Goal: Book appointment/travel/reservation

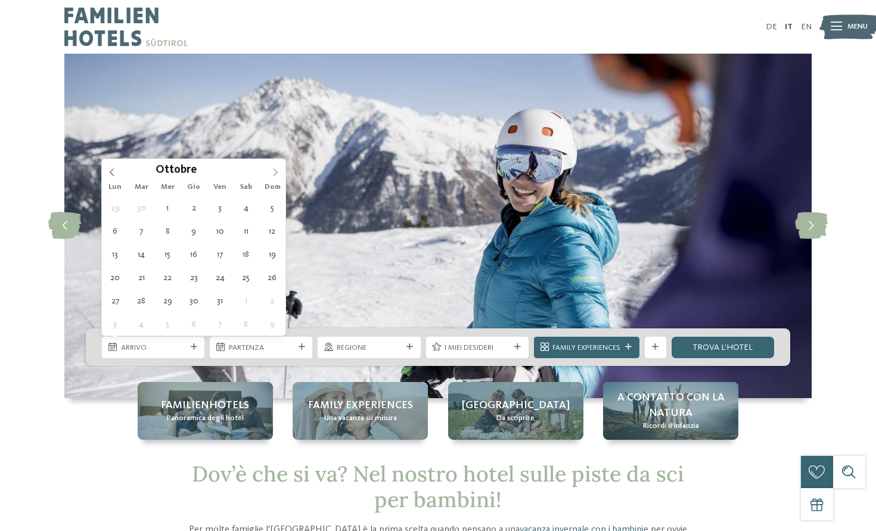
click at [275, 173] on icon at bounding box center [275, 172] width 8 height 8
click at [272, 173] on icon at bounding box center [275, 172] width 8 height 8
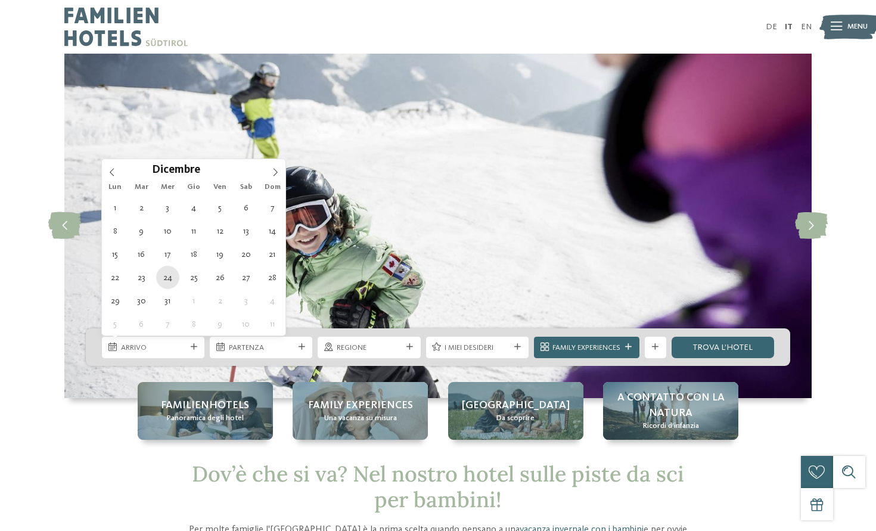
type div "[DATE]"
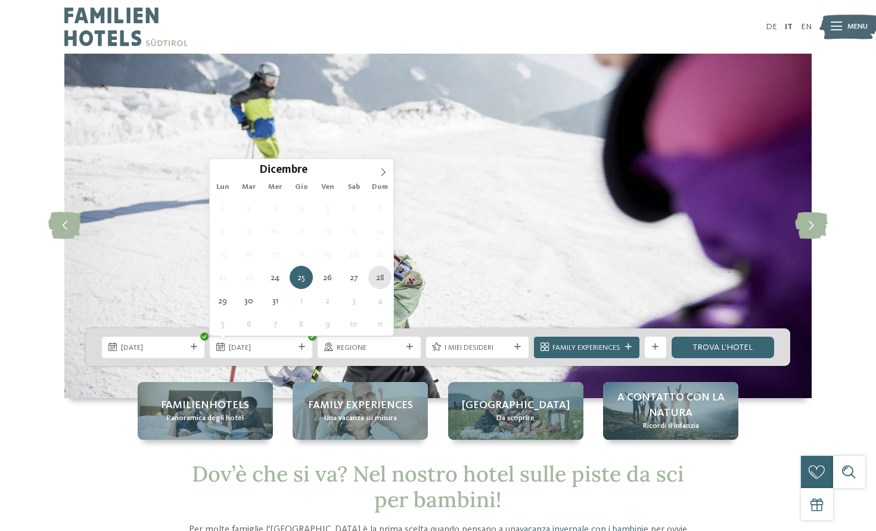
type div "[DATE]"
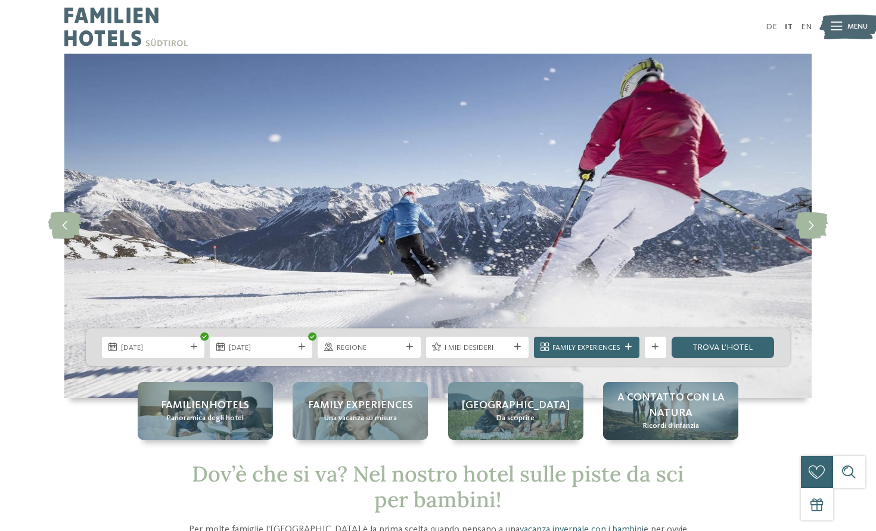
click at [374, 343] on span "Regione" at bounding box center [369, 348] width 65 height 11
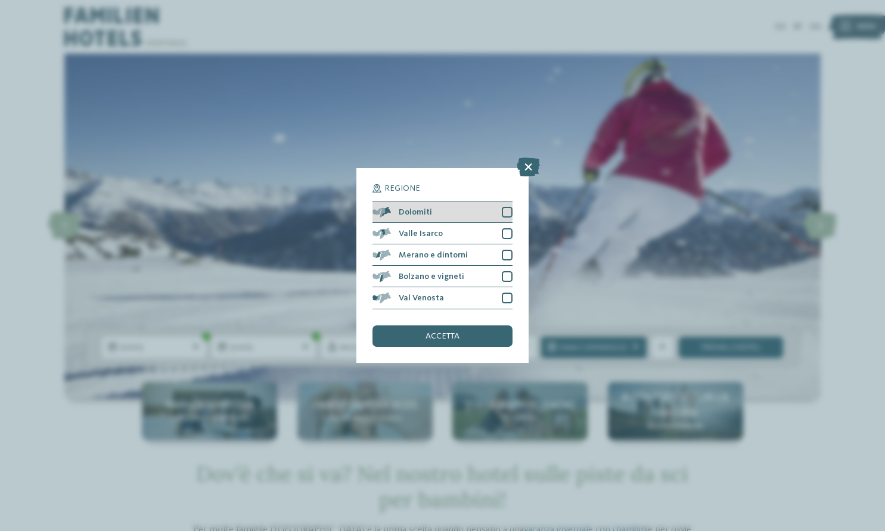
click at [428, 213] on span "Dolomiti" at bounding box center [415, 212] width 33 height 8
click at [471, 338] on div "accetta" at bounding box center [441, 335] width 139 height 21
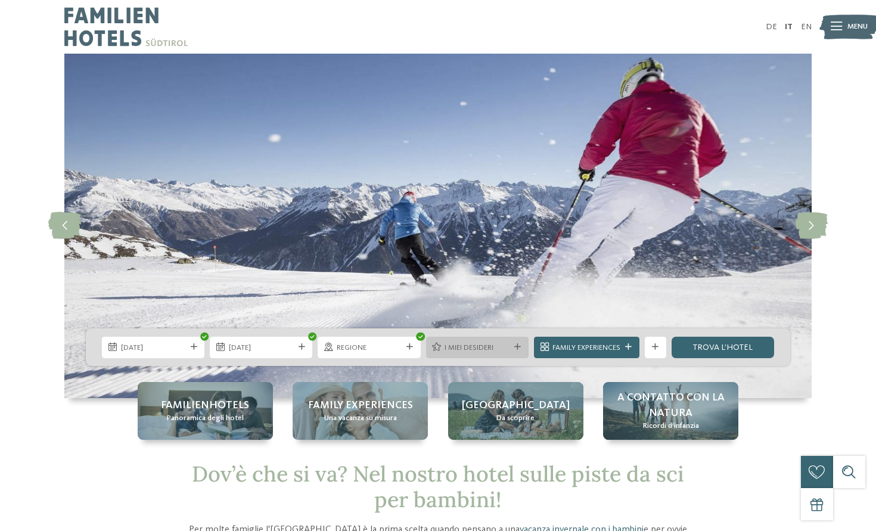
click at [479, 349] on span "I miei desideri" at bounding box center [476, 348] width 65 height 11
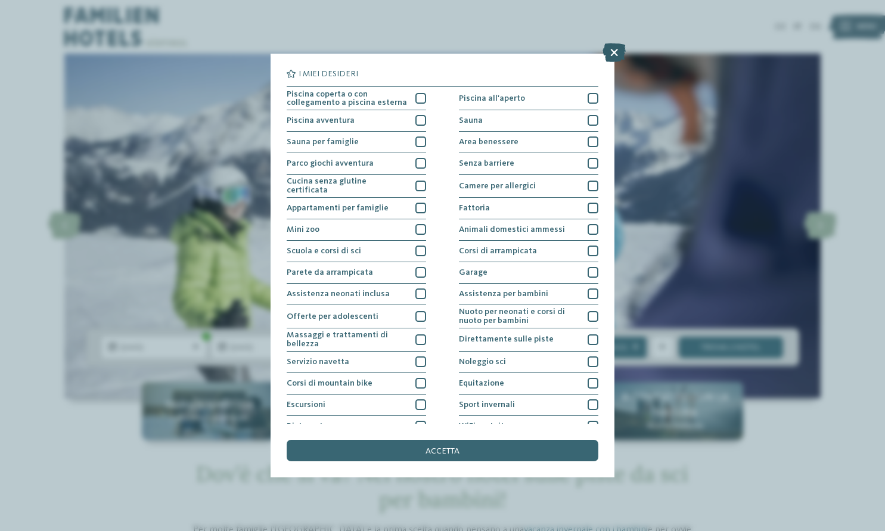
click at [620, 49] on icon at bounding box center [613, 52] width 23 height 19
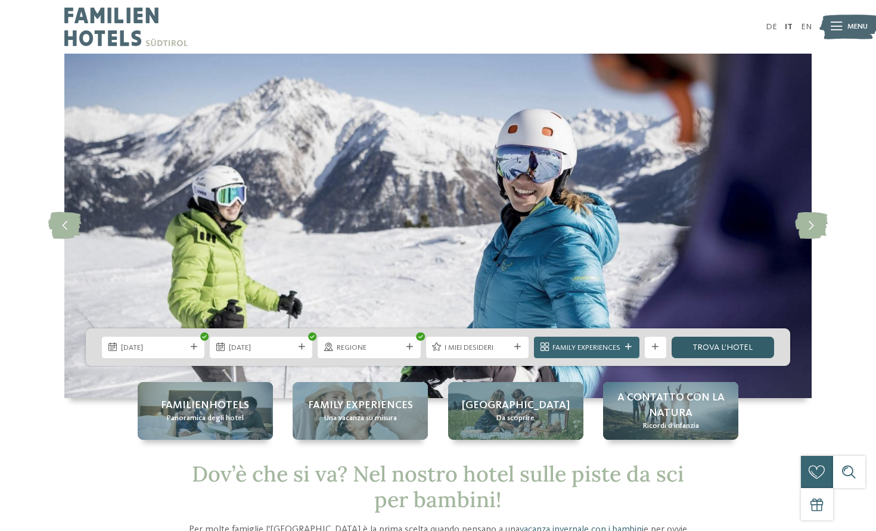
click at [712, 355] on link "trova l’hotel" at bounding box center [723, 347] width 102 height 21
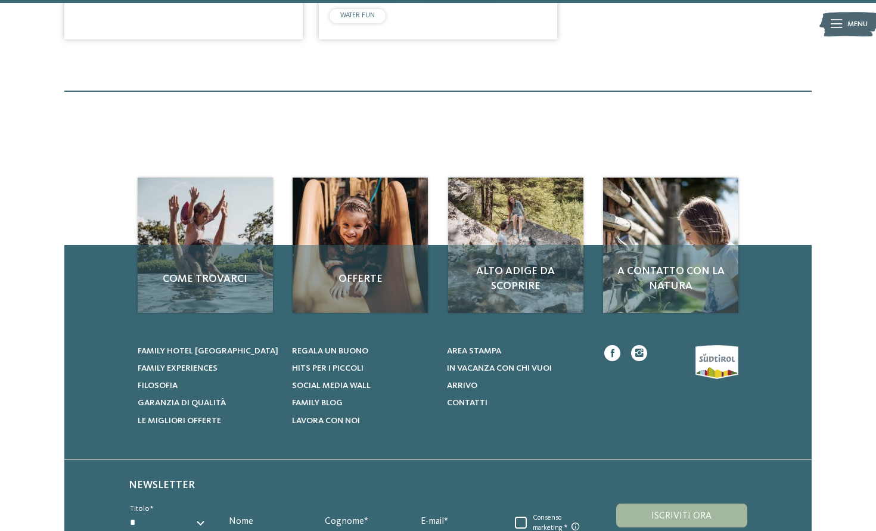
scroll to position [1574, 0]
